Goal: Task Accomplishment & Management: Use online tool/utility

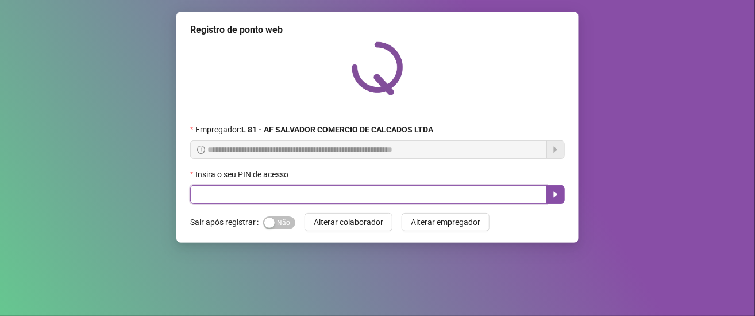
click at [277, 192] on input "text" at bounding box center [368, 194] width 357 height 18
type input "*****"
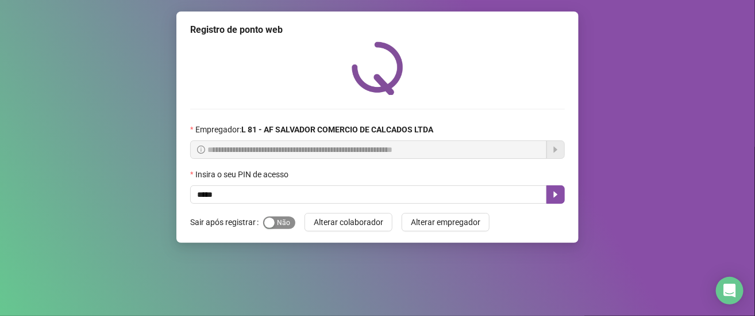
click at [282, 224] on span "Sim Não" at bounding box center [279, 222] width 32 height 13
click at [554, 197] on icon "caret-right" at bounding box center [556, 194] width 4 height 6
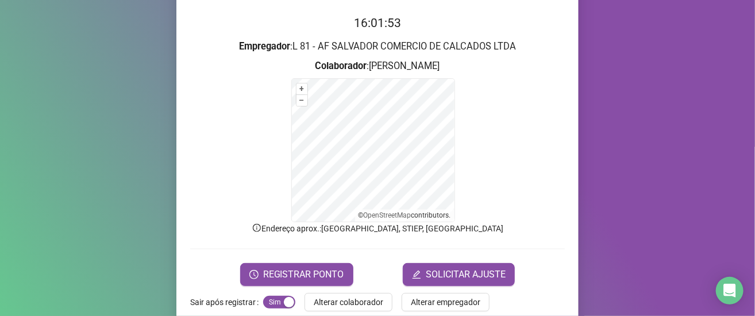
scroll to position [129, 0]
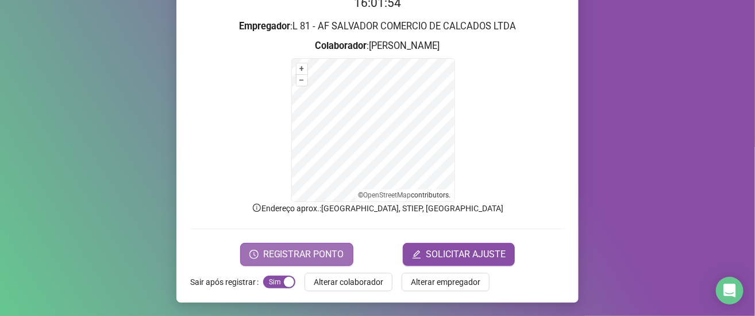
click at [316, 253] on span "REGISTRAR PONTO" at bounding box center [303, 254] width 81 height 14
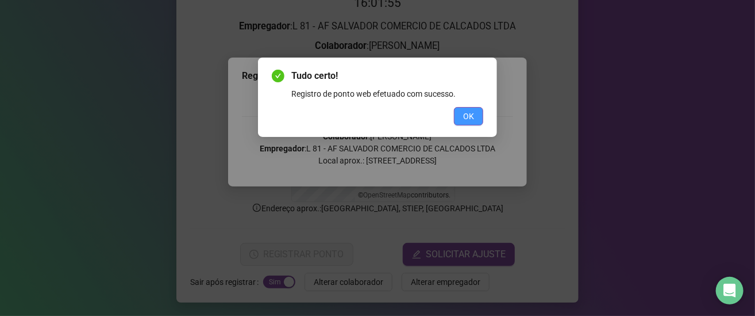
click at [477, 113] on button "OK" at bounding box center [468, 116] width 29 height 18
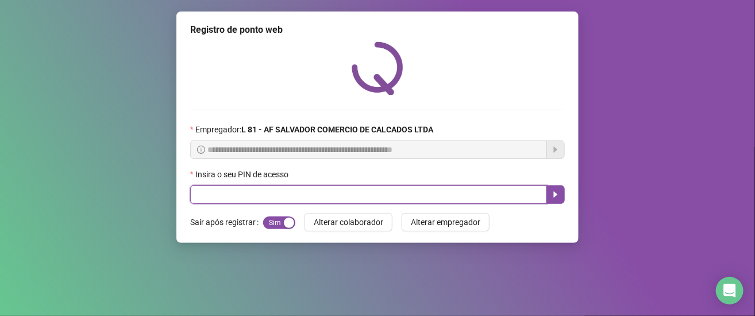
click at [263, 190] on input "text" at bounding box center [368, 194] width 357 height 18
type input "*****"
click at [556, 197] on icon "caret-right" at bounding box center [555, 194] width 9 height 9
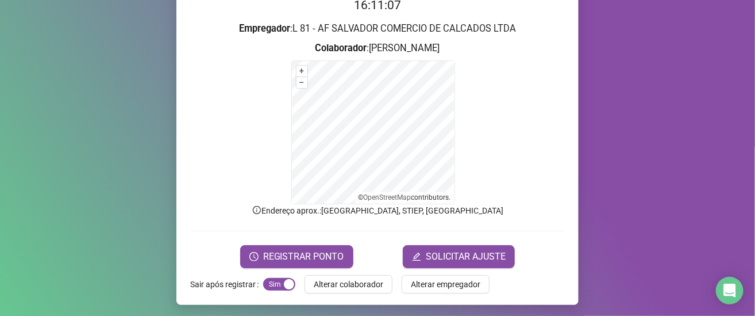
scroll to position [129, 0]
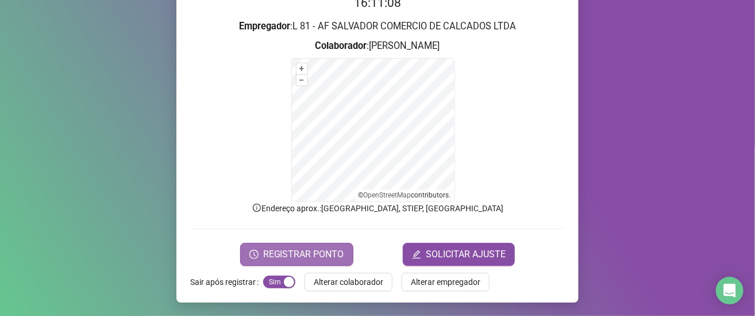
click at [318, 250] on span "REGISTRAR PONTO" at bounding box center [303, 254] width 81 height 14
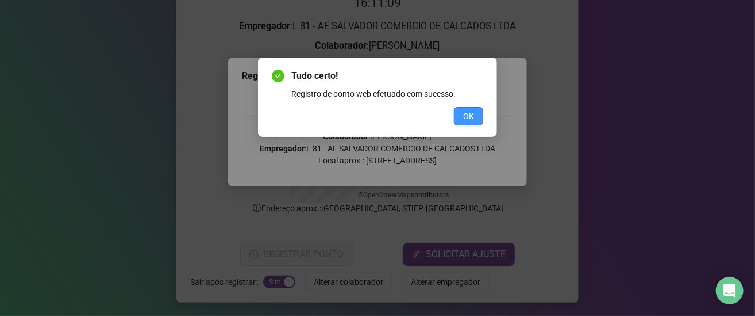
click at [470, 113] on span "OK" at bounding box center [468, 116] width 11 height 13
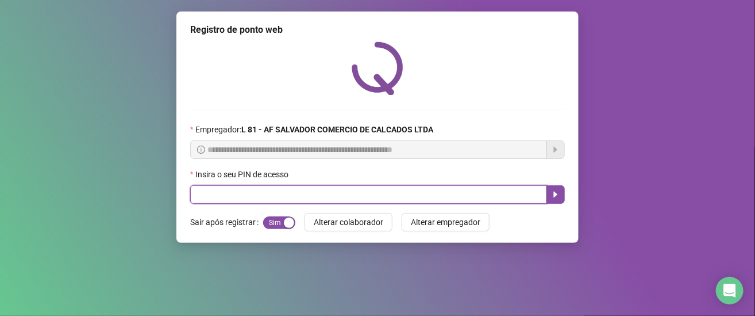
click at [310, 187] on input "text" at bounding box center [368, 194] width 357 height 18
type input "*****"
click at [552, 195] on icon "caret-right" at bounding box center [555, 194] width 9 height 9
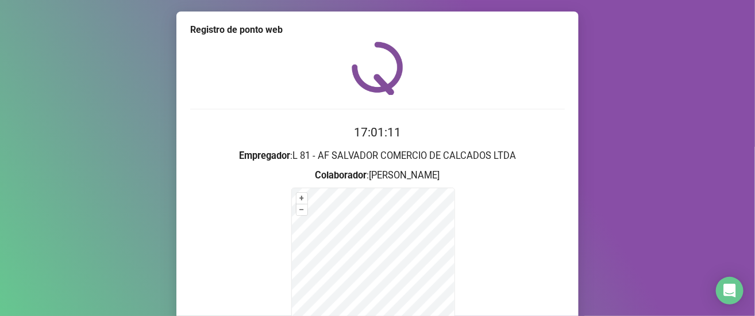
scroll to position [129, 0]
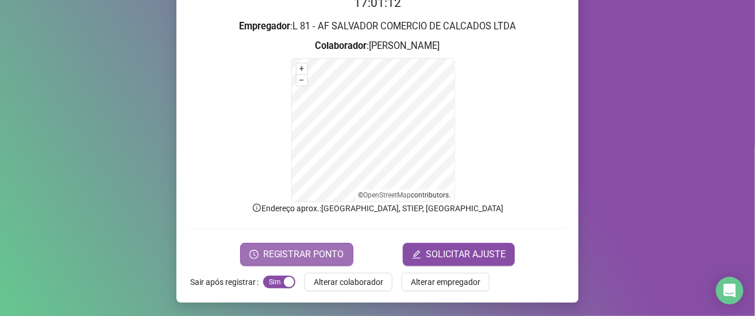
click at [322, 254] on span "REGISTRAR PONTO" at bounding box center [303, 254] width 81 height 14
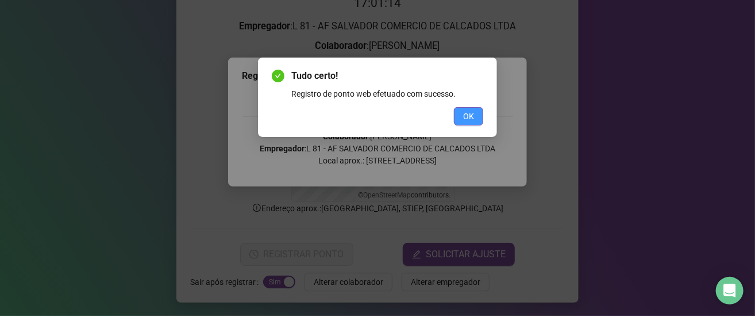
click at [478, 117] on button "OK" at bounding box center [468, 116] width 29 height 18
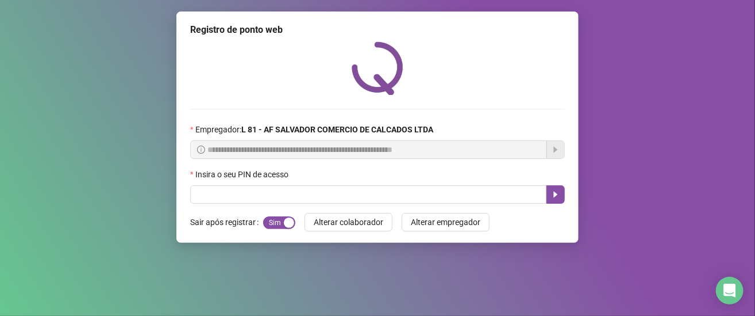
scroll to position [0, 0]
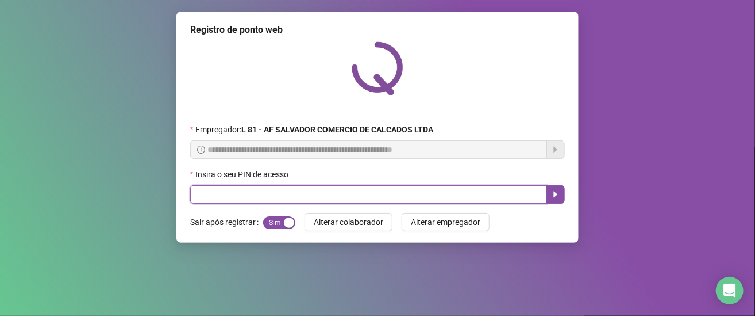
click at [353, 199] on input "text" at bounding box center [368, 194] width 357 height 18
type input "*****"
click at [553, 195] on icon "caret-right" at bounding box center [555, 194] width 9 height 9
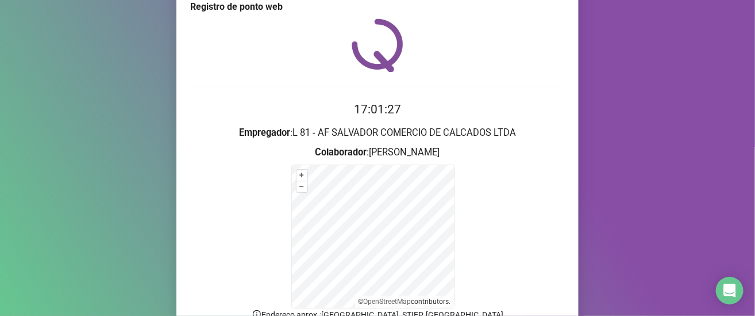
scroll to position [129, 0]
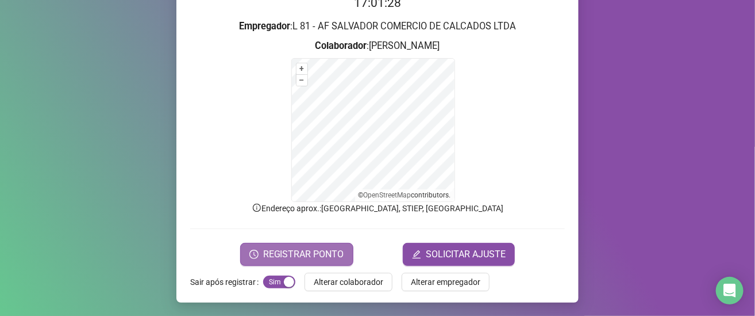
click at [323, 250] on span "REGISTRAR PONTO" at bounding box center [303, 254] width 81 height 14
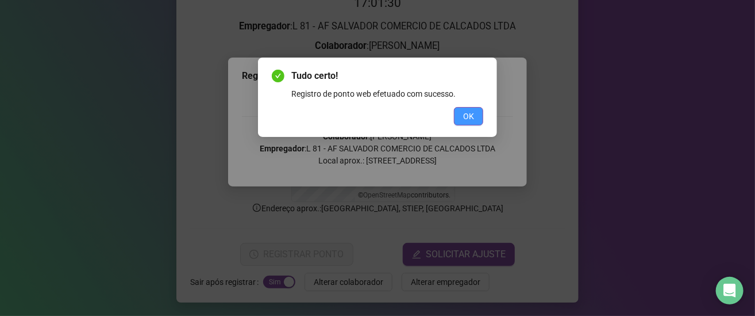
click at [464, 116] on span "OK" at bounding box center [468, 116] width 11 height 13
